Goal: Task Accomplishment & Management: Use online tool/utility

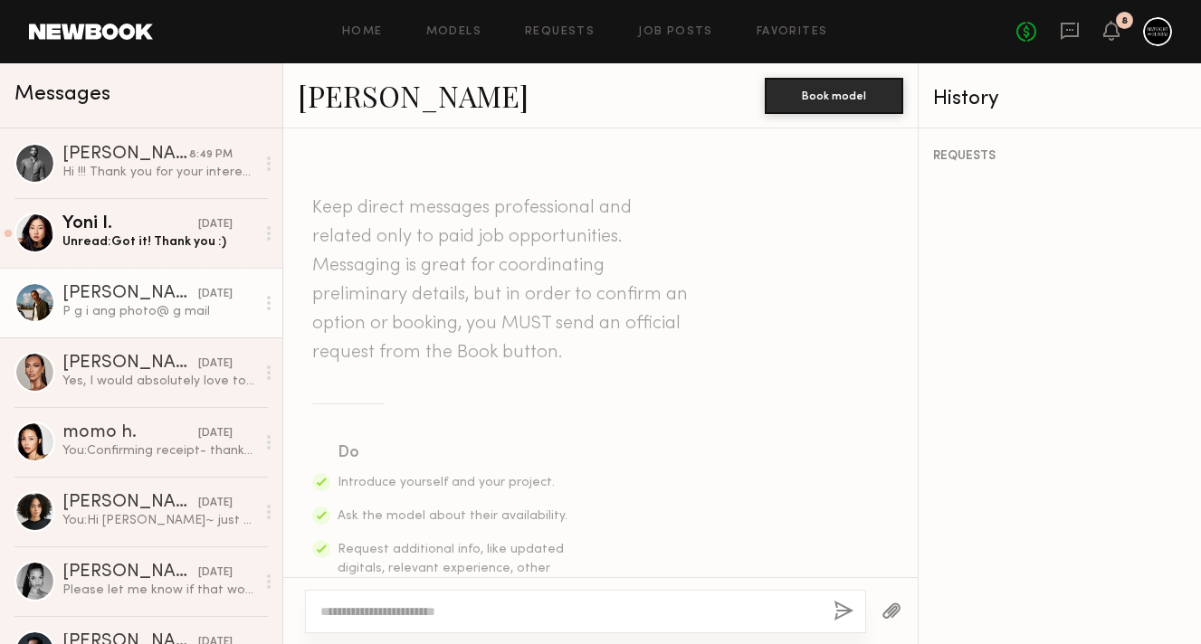
scroll to position [927, 0]
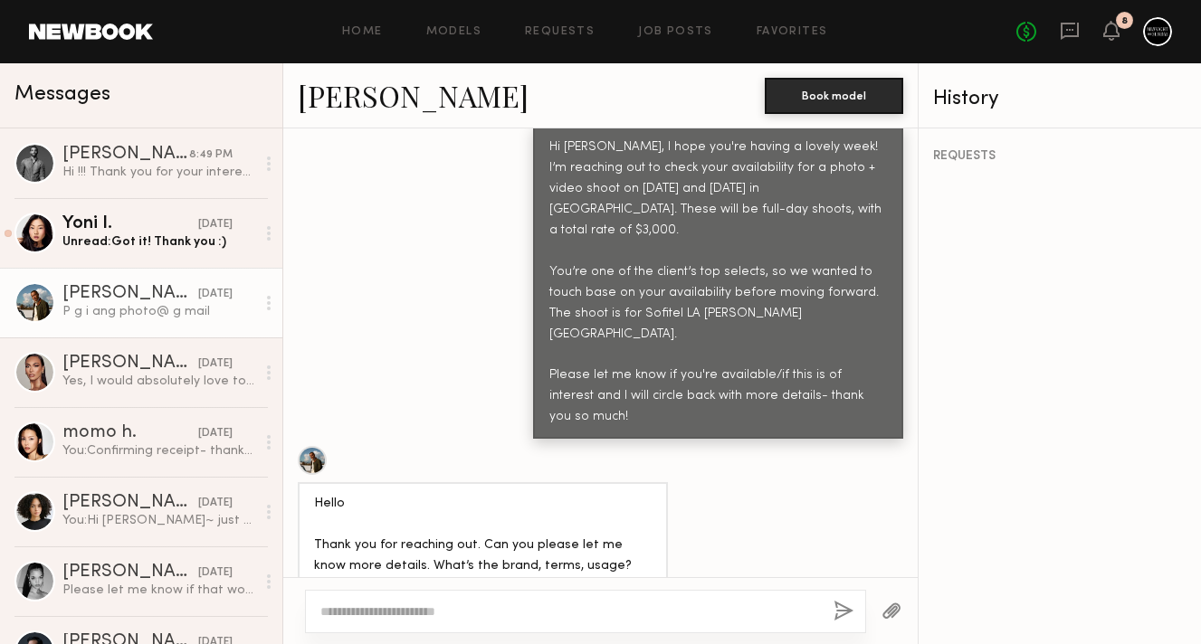
click at [600, 616] on div "P g i ang photo@ g mail" at bounding box center [600, 637] width 634 height 43
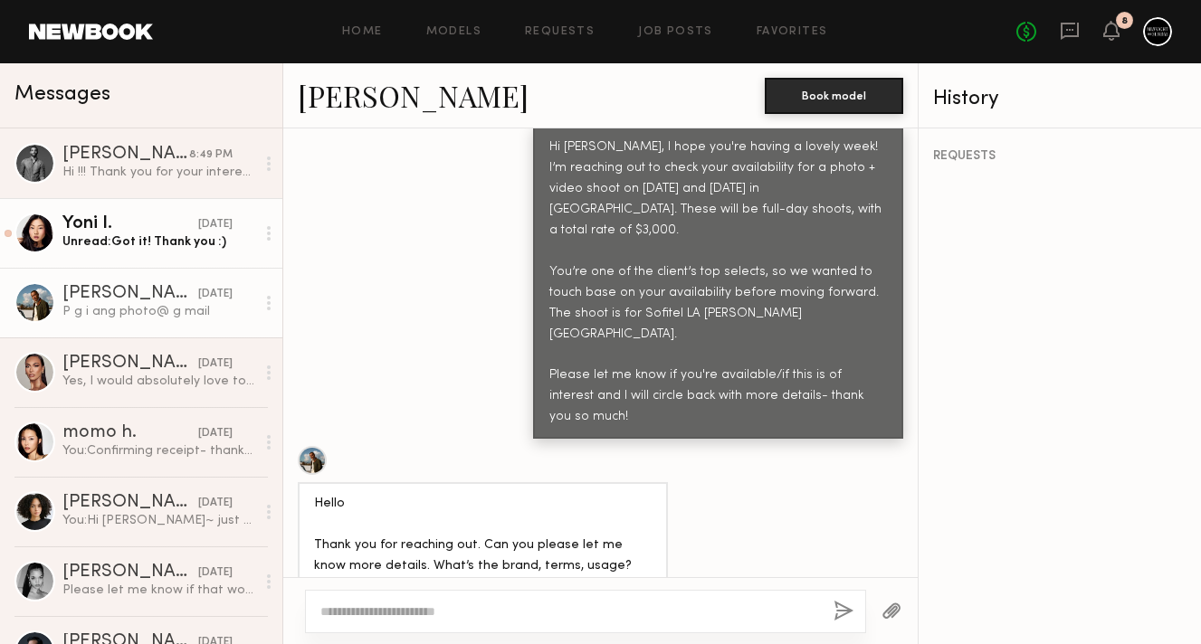
click at [140, 244] on div "Unread: Got it! Thank you :)" at bounding box center [158, 241] width 193 height 17
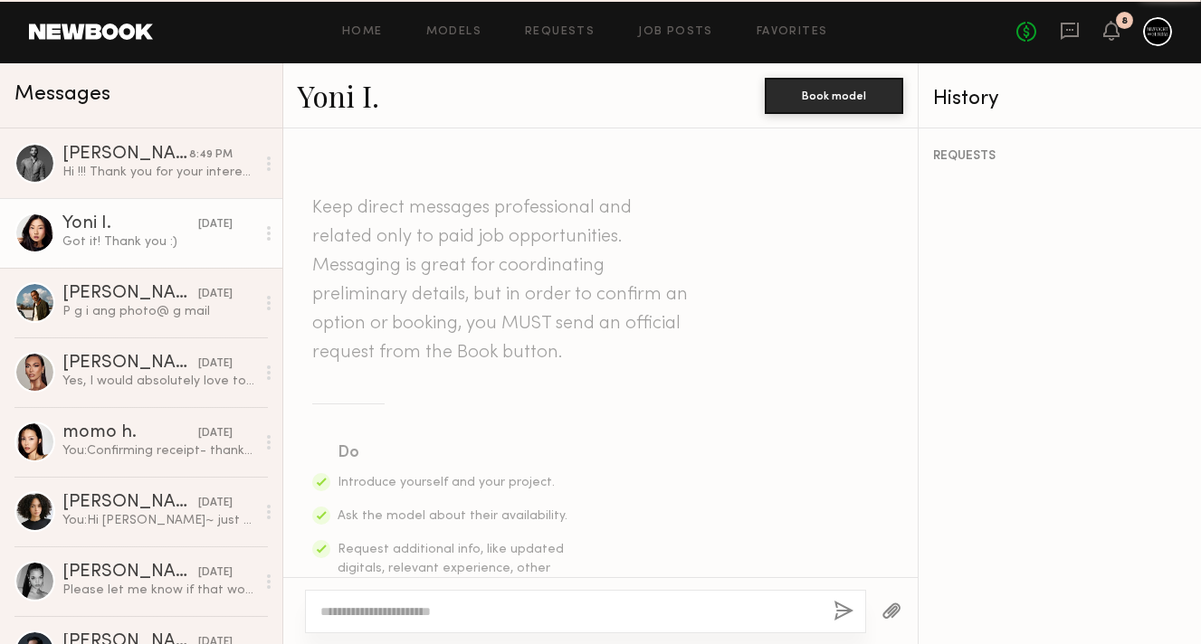
scroll to position [1223, 0]
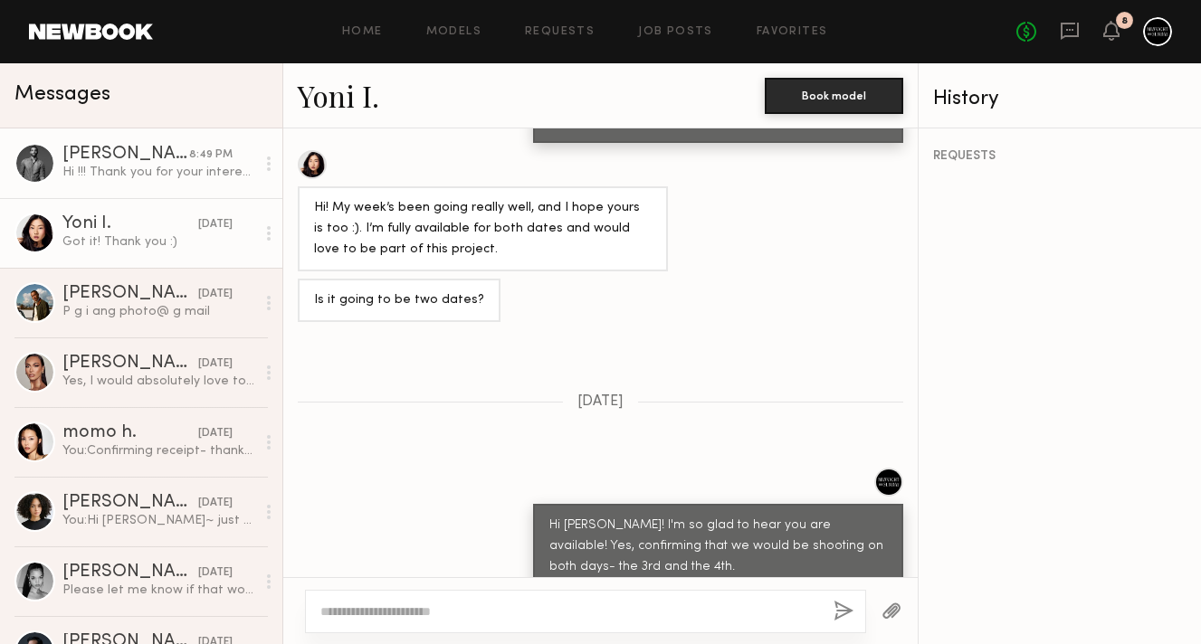
click at [125, 157] on div "[PERSON_NAME]" at bounding box center [125, 155] width 127 height 18
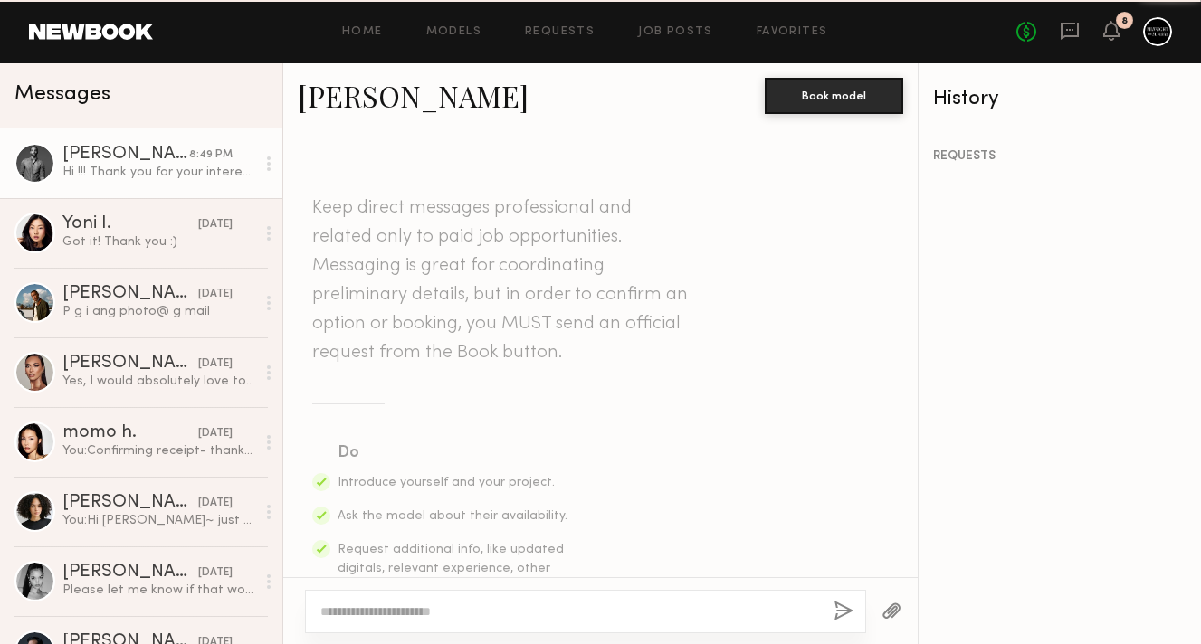
scroll to position [979, 0]
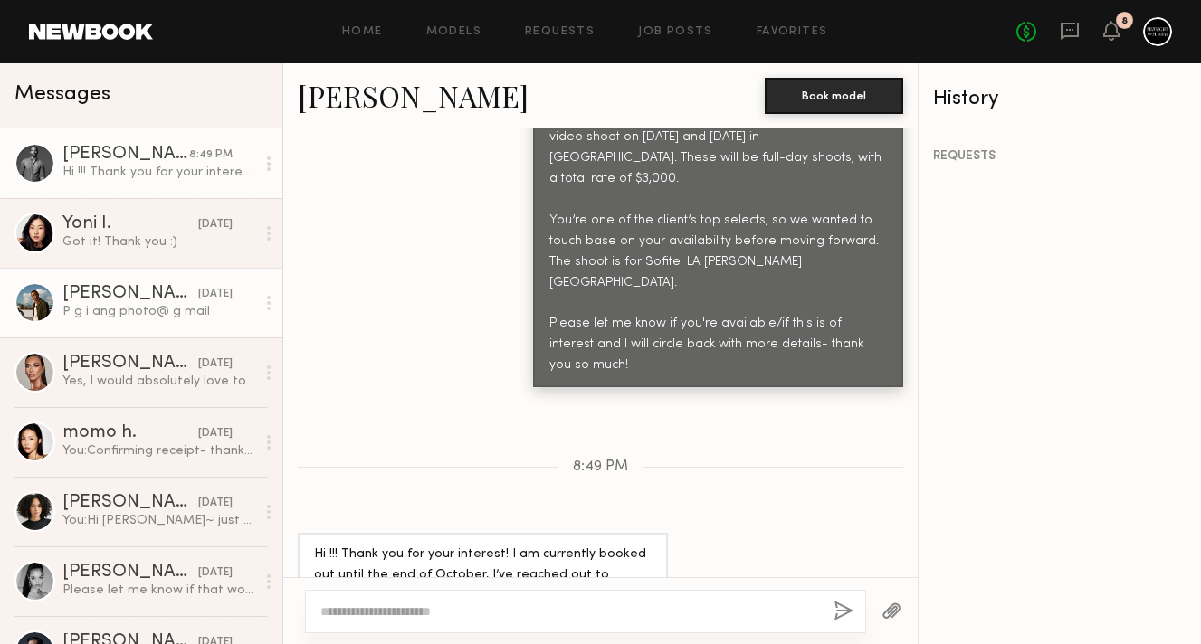
click at [140, 315] on div "P g i ang photo@ g mail" at bounding box center [158, 311] width 193 height 17
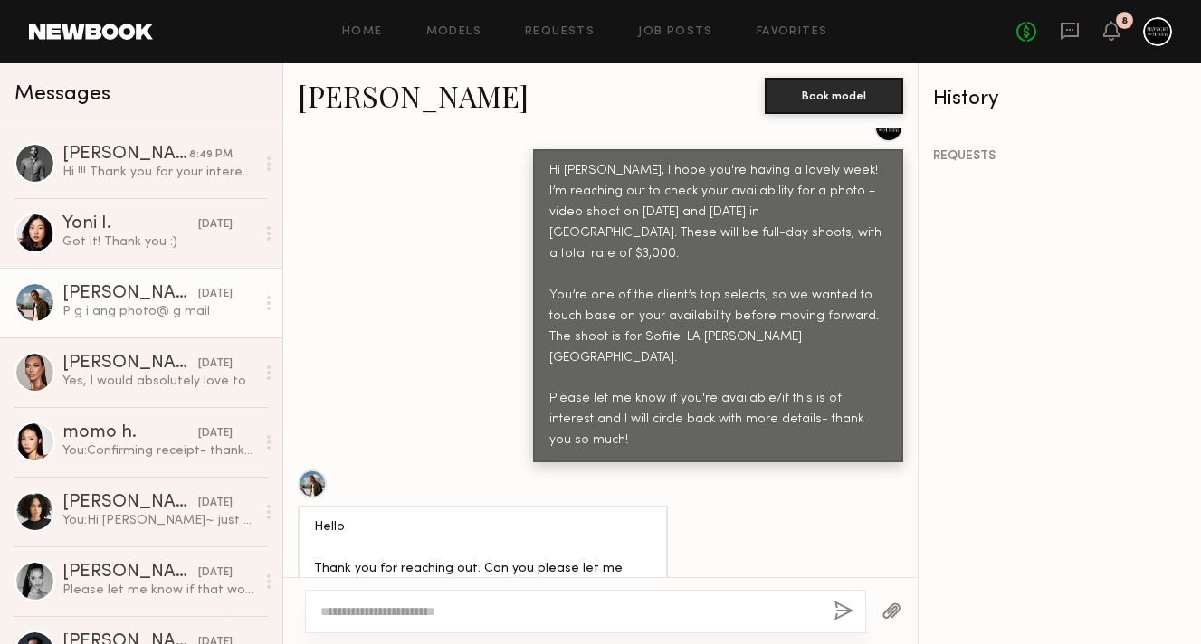
scroll to position [892, 0]
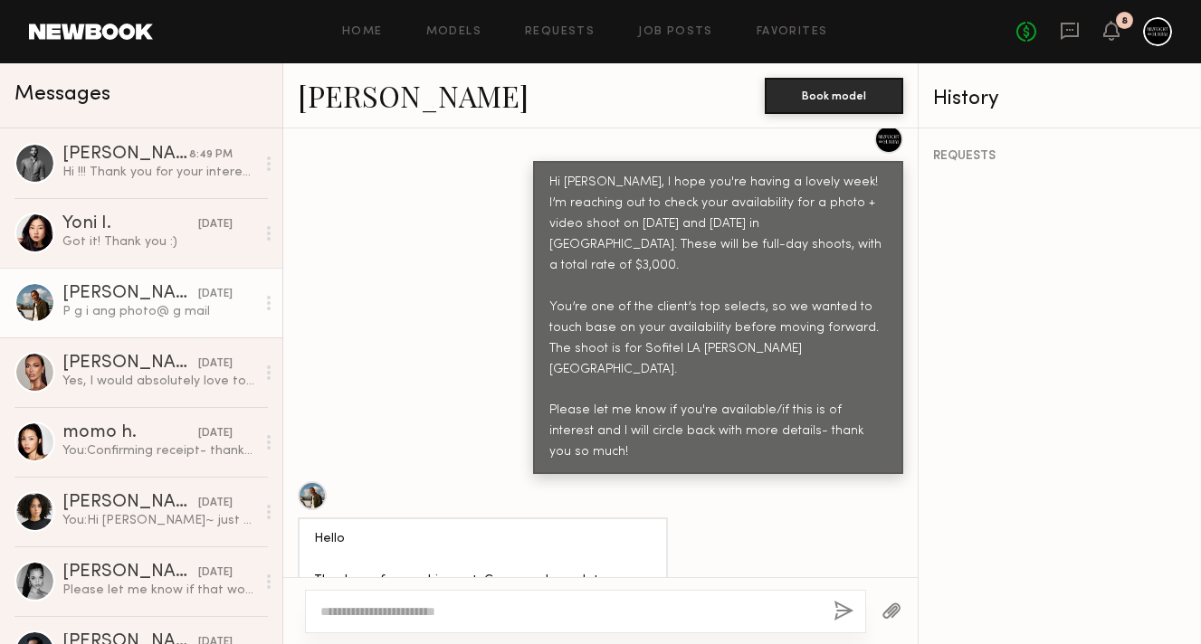
click at [782, 39] on div "Home Models Requests Job Posts Favorites Sign Out No fees up to $5,000 8" at bounding box center [662, 31] width 1019 height 29
click at [455, 26] on link "Models" at bounding box center [453, 32] width 55 height 12
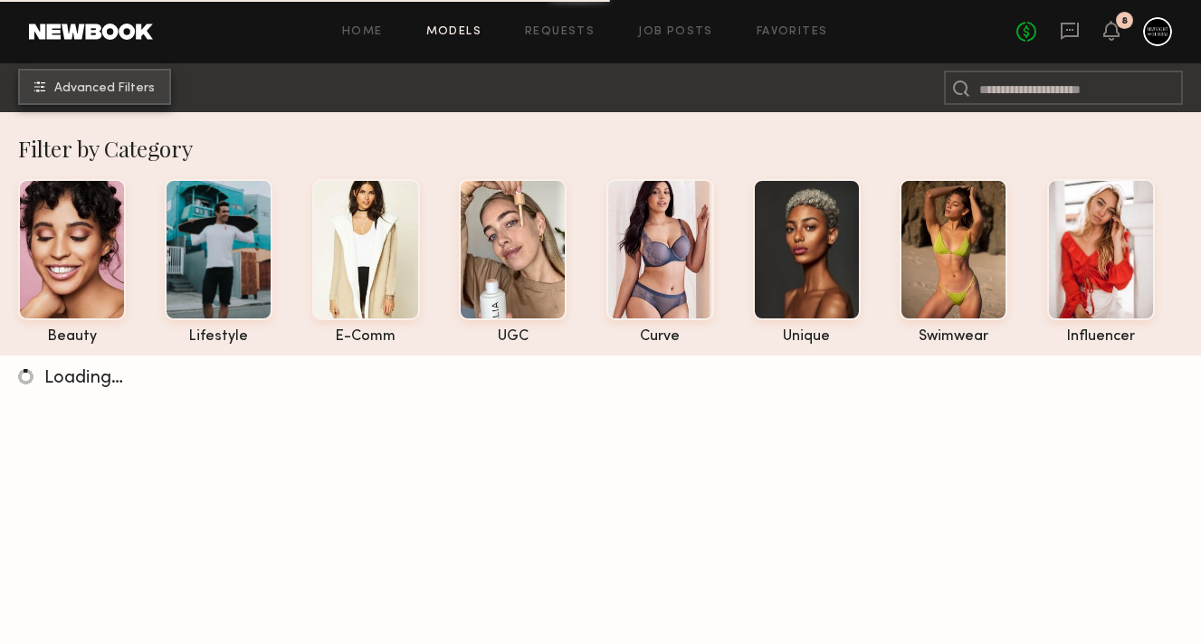
click at [116, 93] on span "Advanced Filters" at bounding box center [104, 88] width 100 height 13
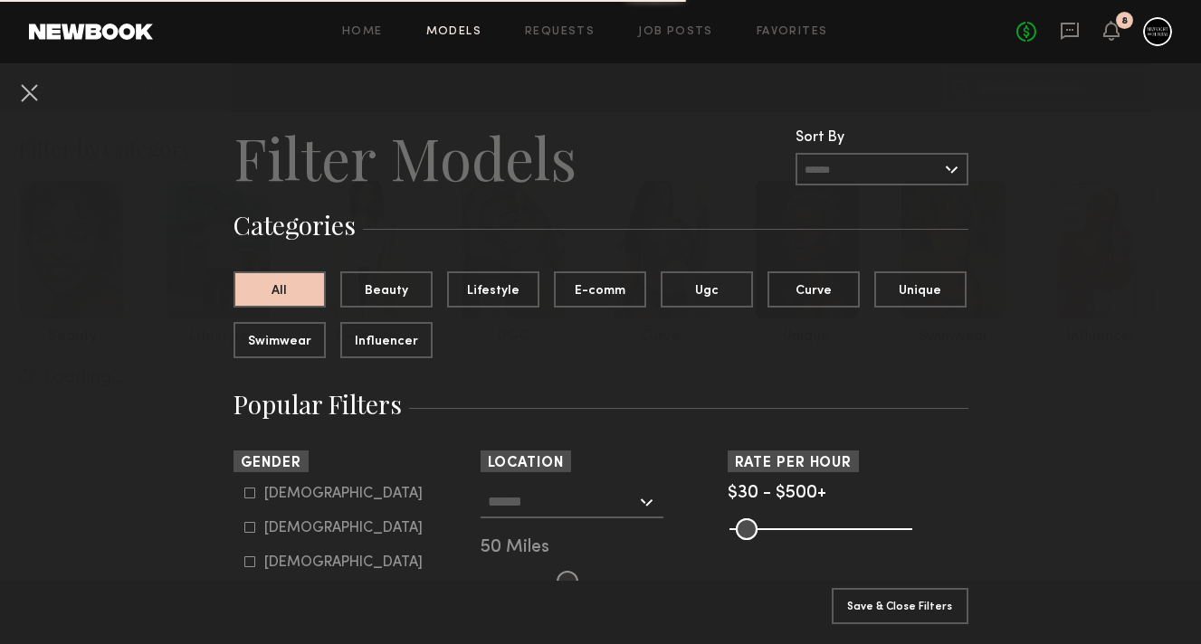
click at [281, 497] on div "[DEMOGRAPHIC_DATA]" at bounding box center [343, 494] width 158 height 11
type input "*"
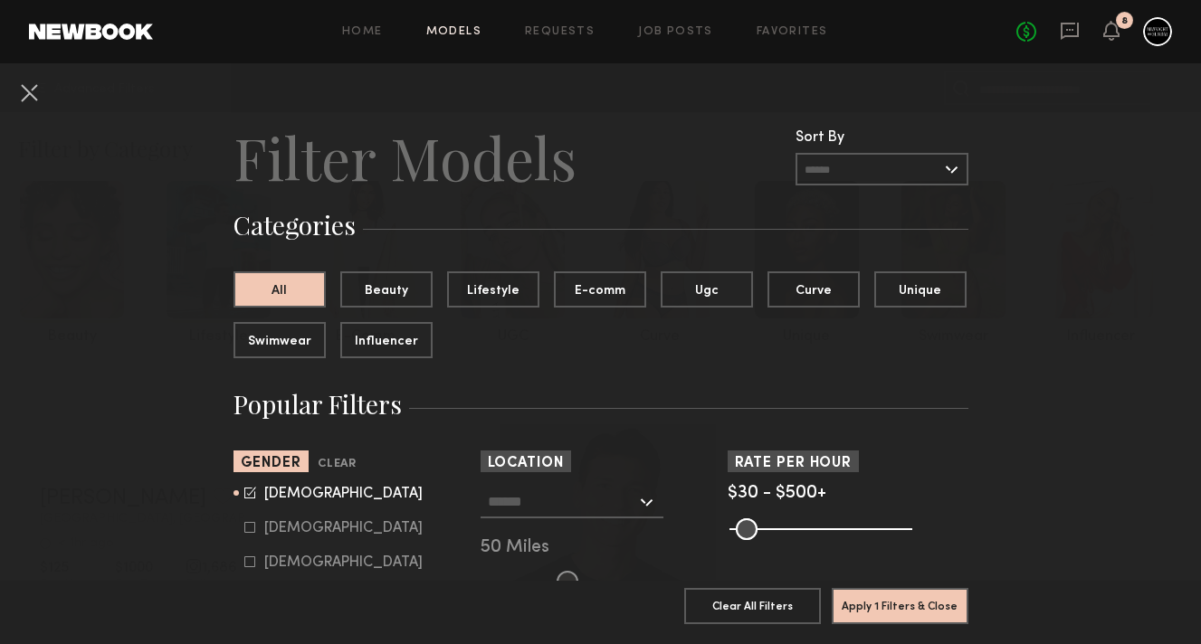
click at [586, 511] on input "text" at bounding box center [562, 501] width 148 height 31
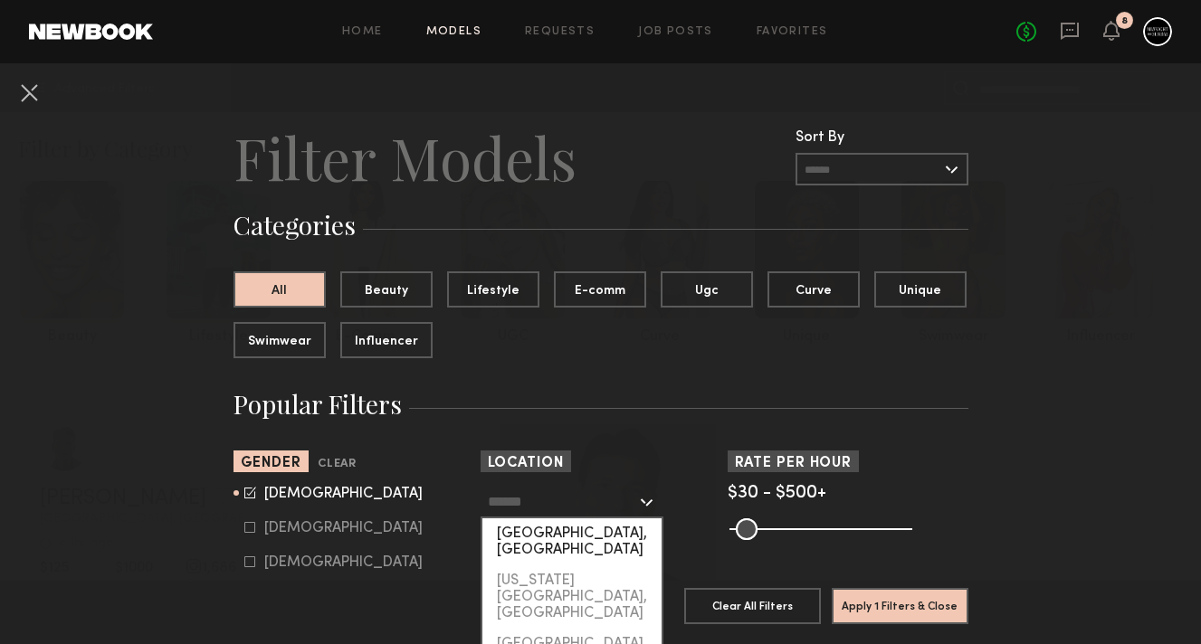
click at [585, 543] on div "[GEOGRAPHIC_DATA], [GEOGRAPHIC_DATA]" at bounding box center [571, 541] width 179 height 47
type input "**********"
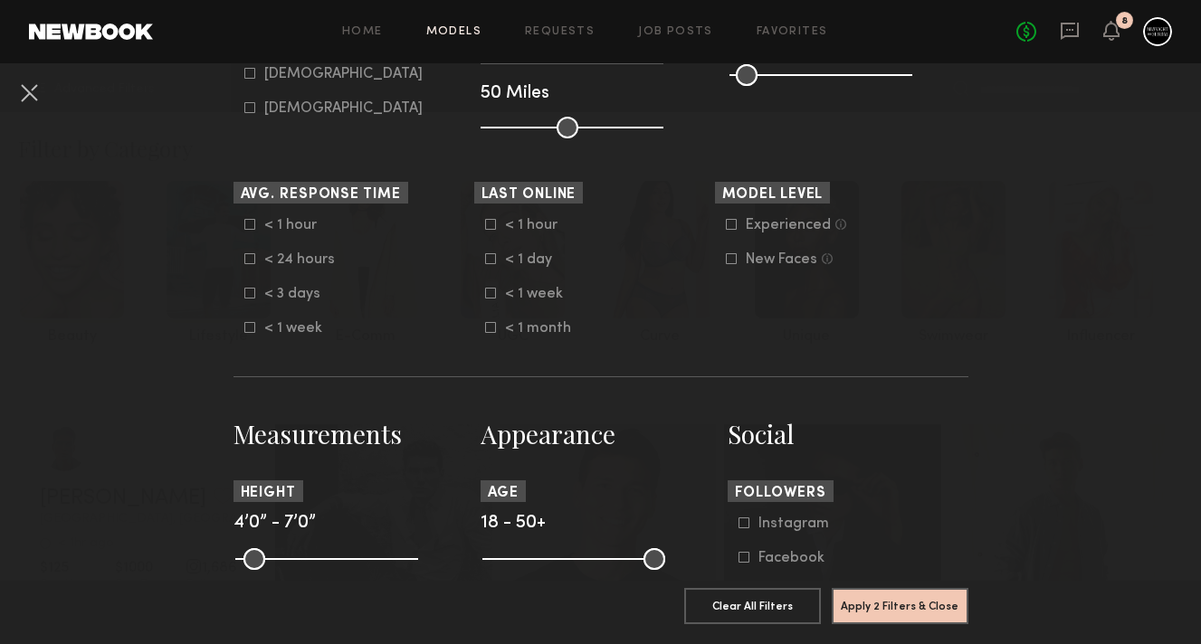
scroll to position [478, 0]
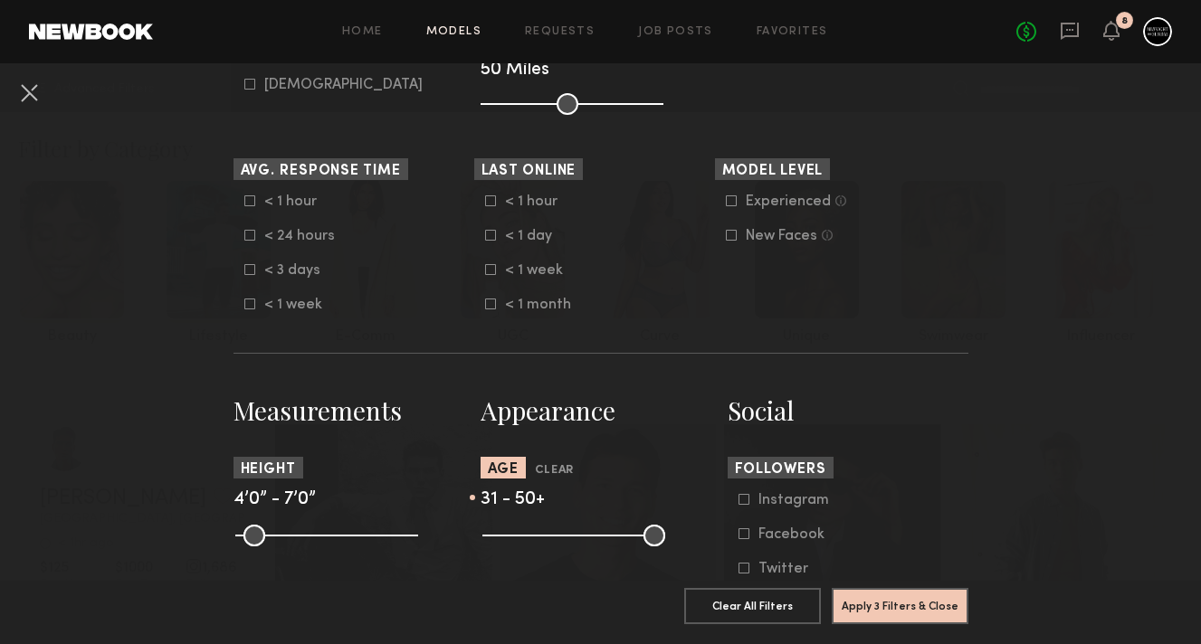
drag, startPoint x: 490, startPoint y: 537, endPoint x: 557, endPoint y: 536, distance: 67.0
type input "**"
click at [557, 536] on input "range" at bounding box center [573, 536] width 183 height 22
click at [902, 612] on button "Apply 3 Filters & Close" at bounding box center [900, 605] width 137 height 36
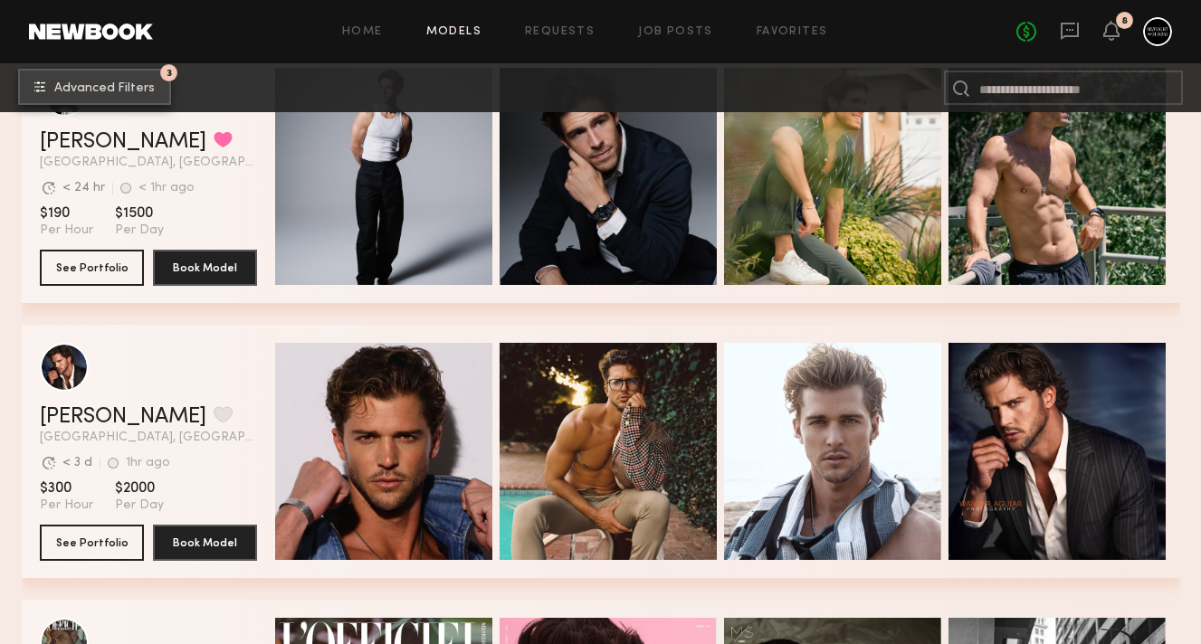
scroll to position [2108, 0]
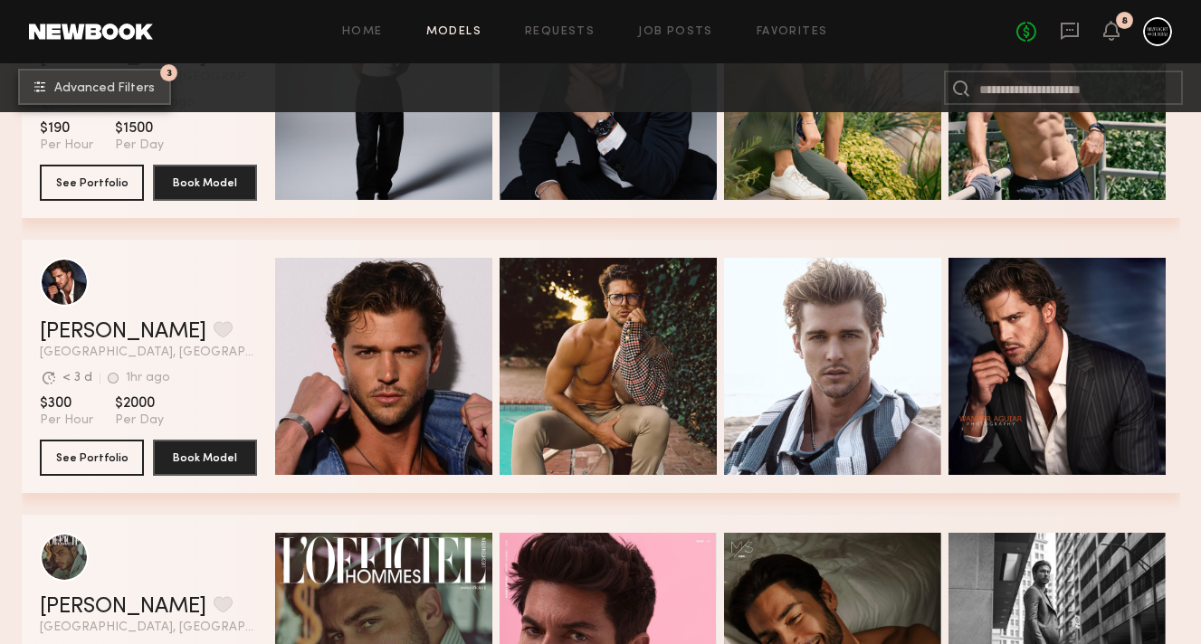
click at [136, 91] on span "Advanced Filters" at bounding box center [104, 88] width 100 height 13
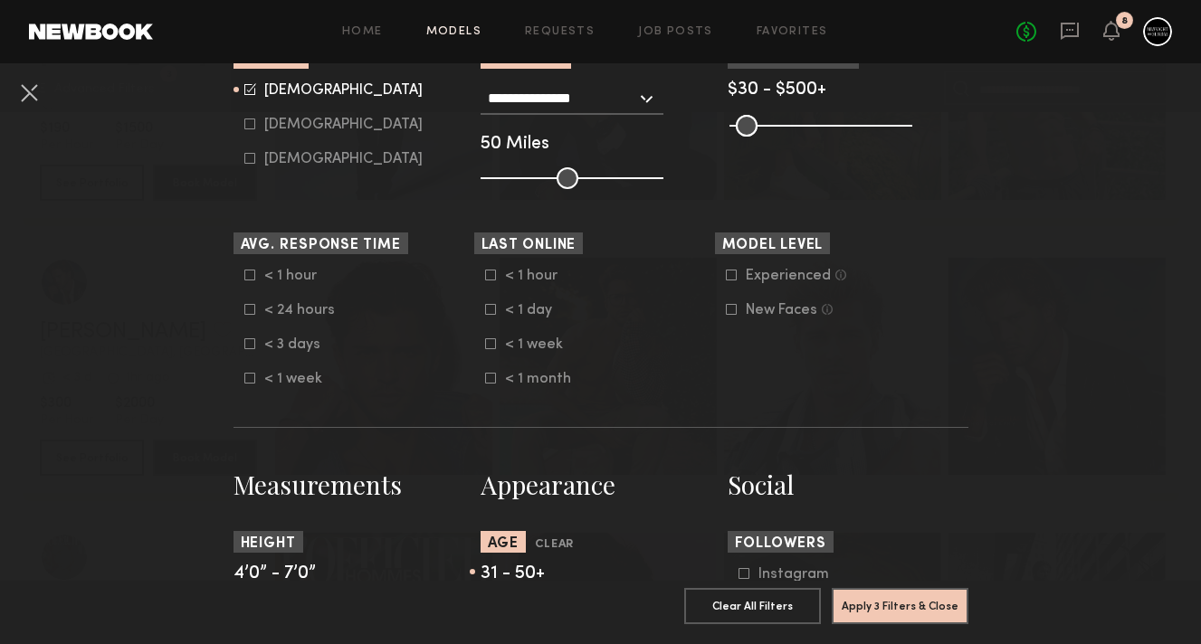
scroll to position [530, 0]
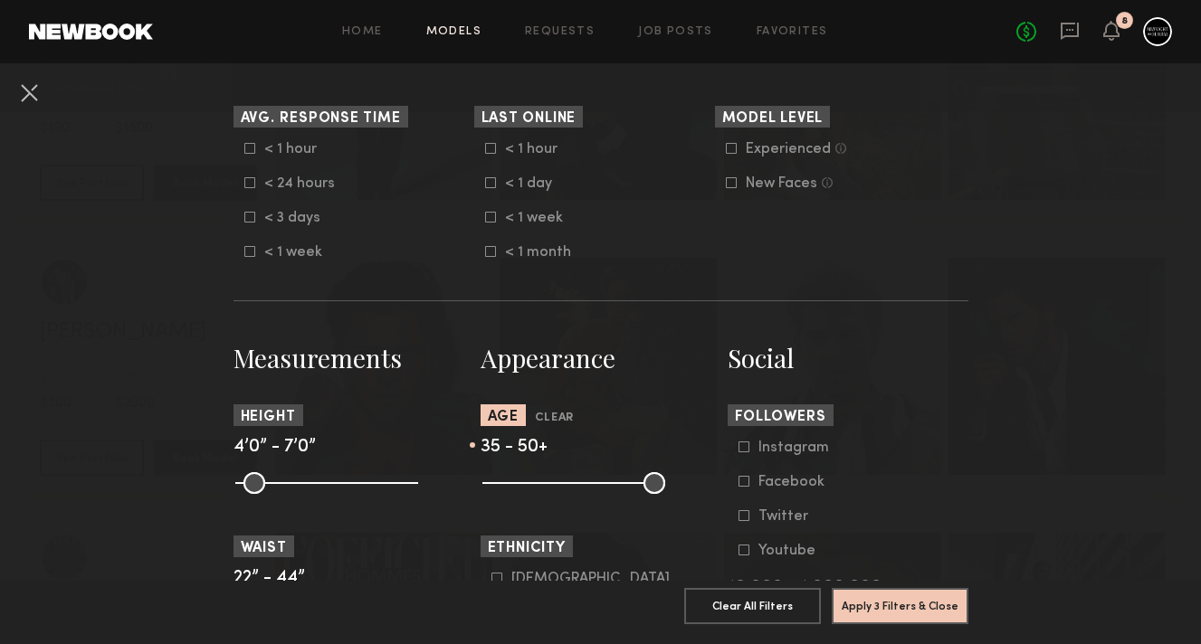
drag, startPoint x: 556, startPoint y: 483, endPoint x: 574, endPoint y: 483, distance: 17.2
type input "**"
click at [576, 485] on input "range" at bounding box center [573, 483] width 183 height 22
click at [899, 598] on button "Apply 3 Filters & Close" at bounding box center [900, 605] width 137 height 36
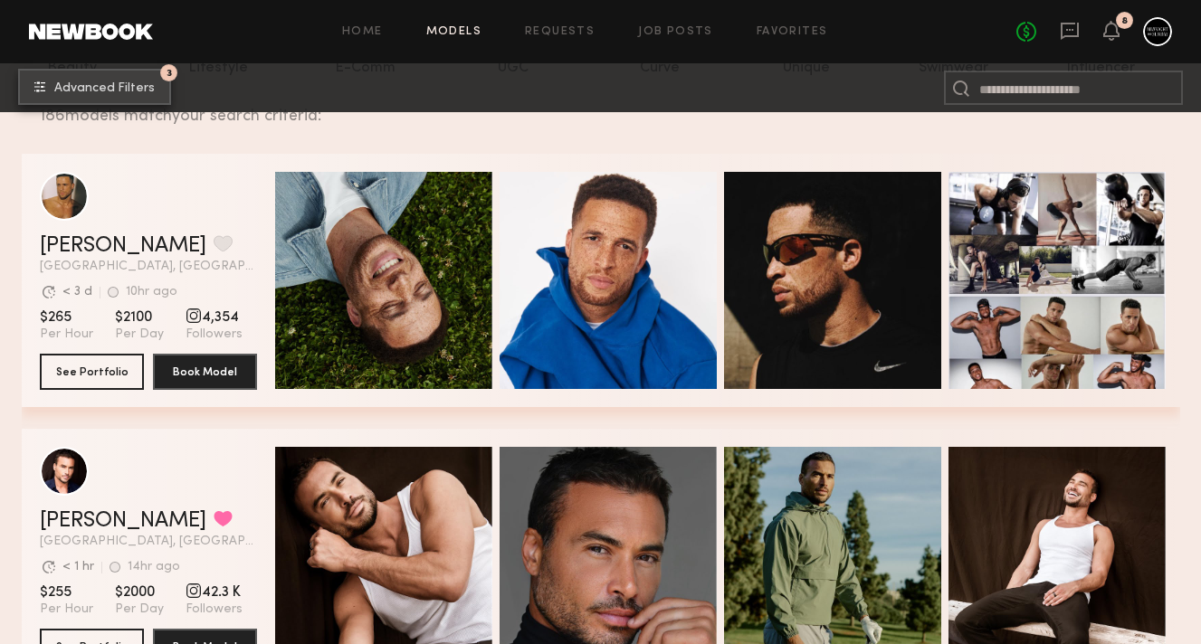
scroll to position [256, 0]
